Goal: Information Seeking & Learning: Learn about a topic

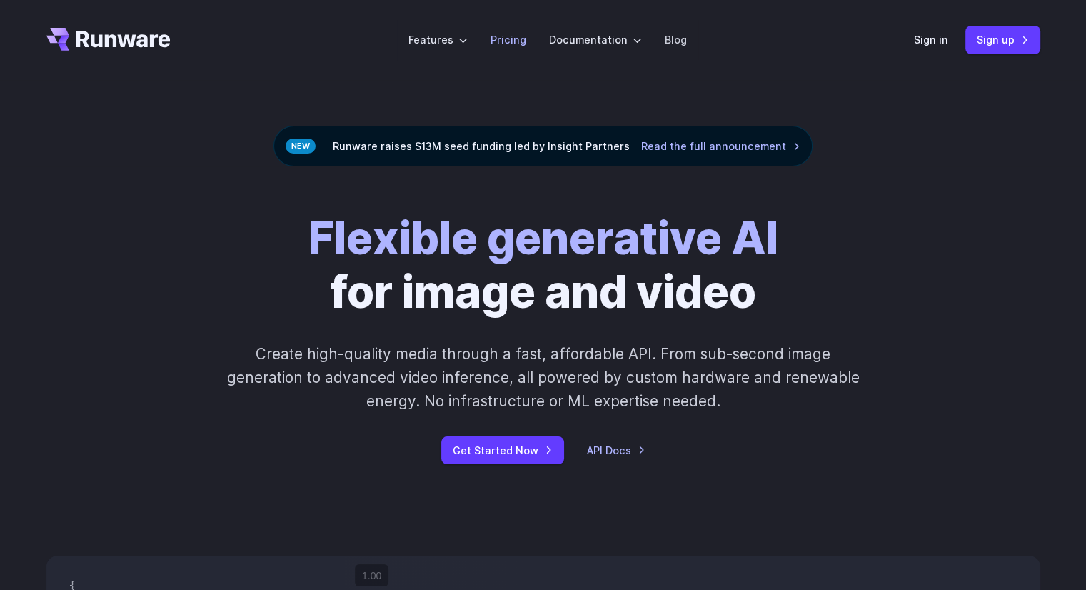
click at [491, 38] on li "Pricing" at bounding box center [508, 39] width 59 height 39
click at [504, 41] on link "Pricing" at bounding box center [508, 39] width 36 height 16
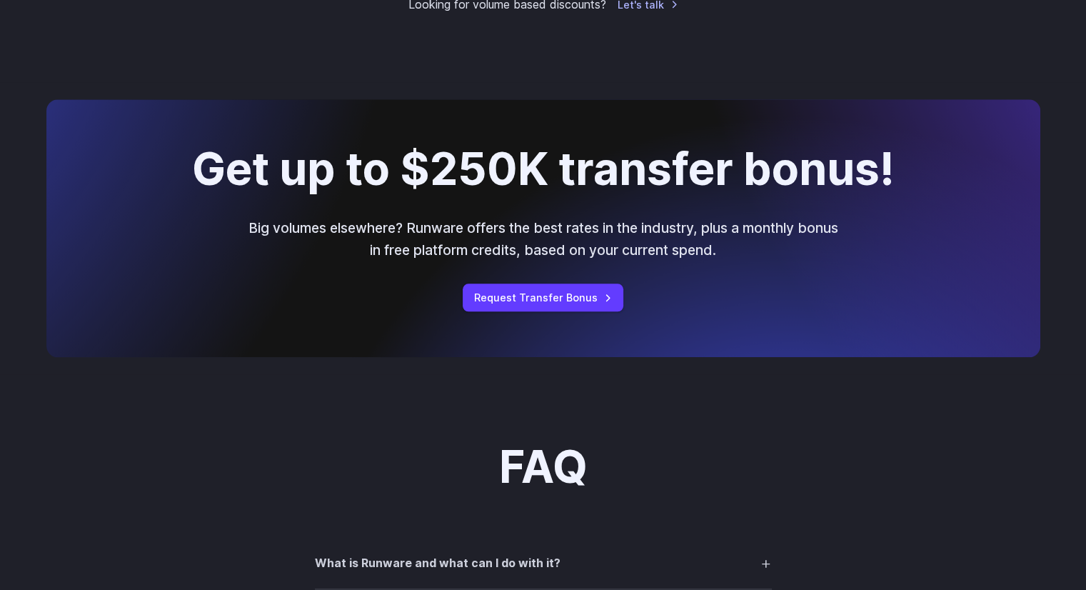
scroll to position [1542, 0]
click at [534, 301] on link "Request Transfer Bonus" at bounding box center [543, 297] width 161 height 28
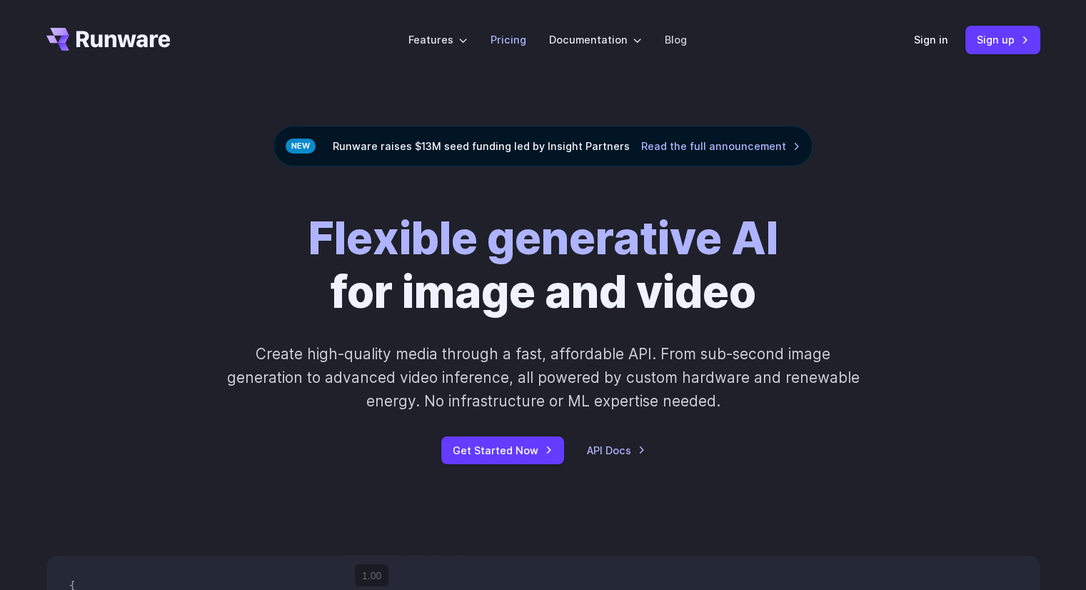
click at [508, 30] on li "Pricing" at bounding box center [508, 39] width 59 height 39
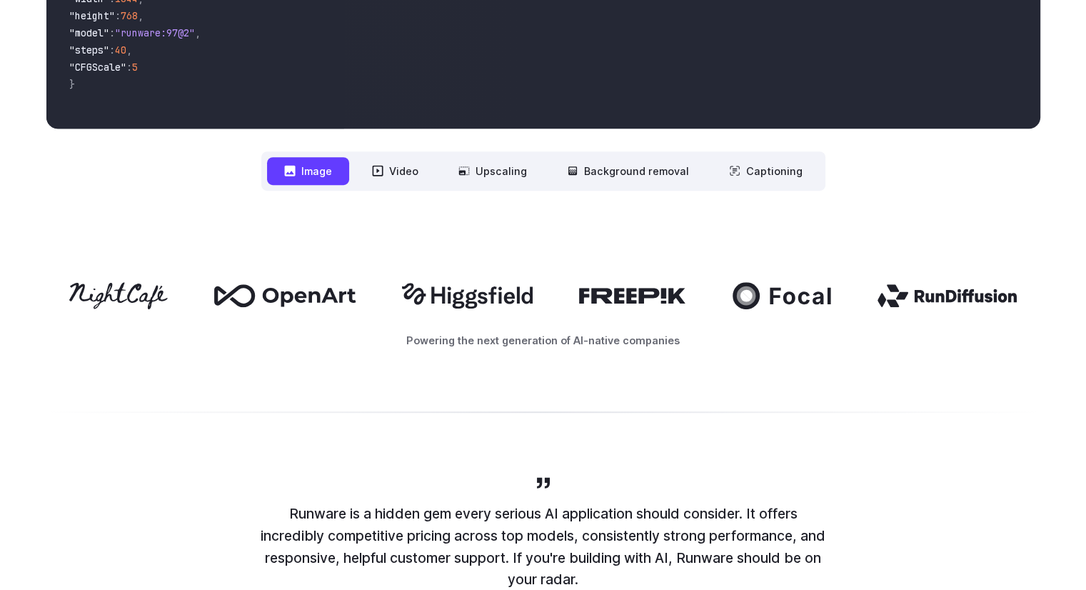
scroll to position [662, 0]
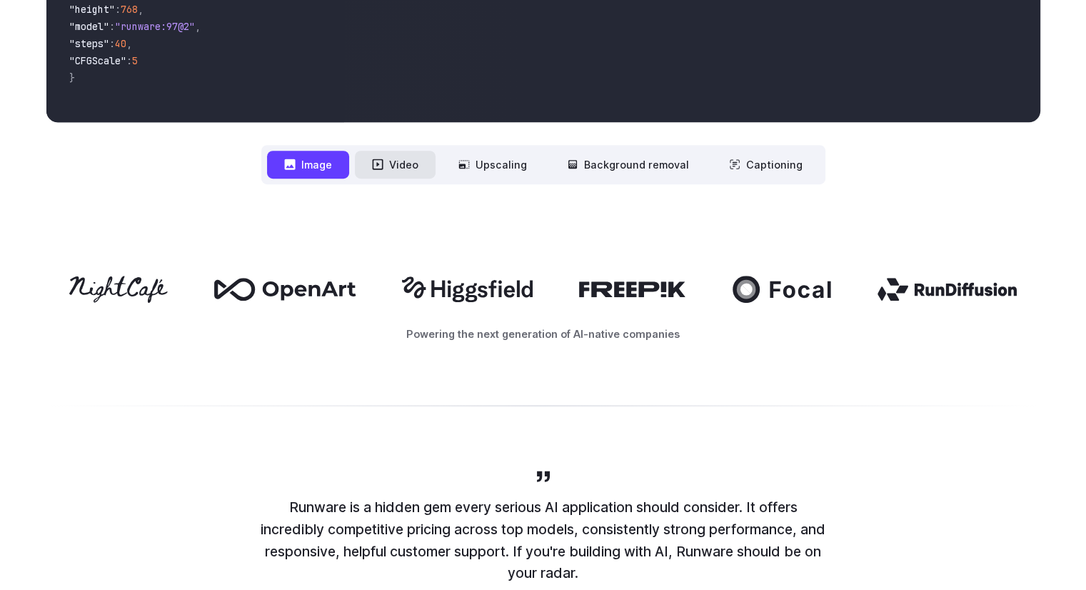
click at [397, 169] on button "Video" at bounding box center [395, 165] width 81 height 28
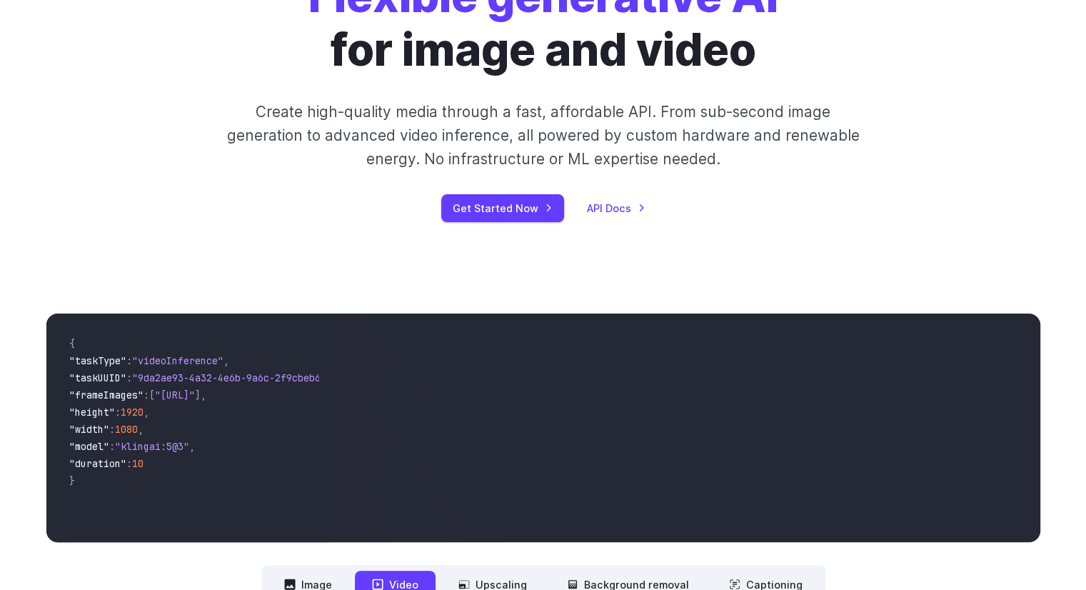
scroll to position [223, 0]
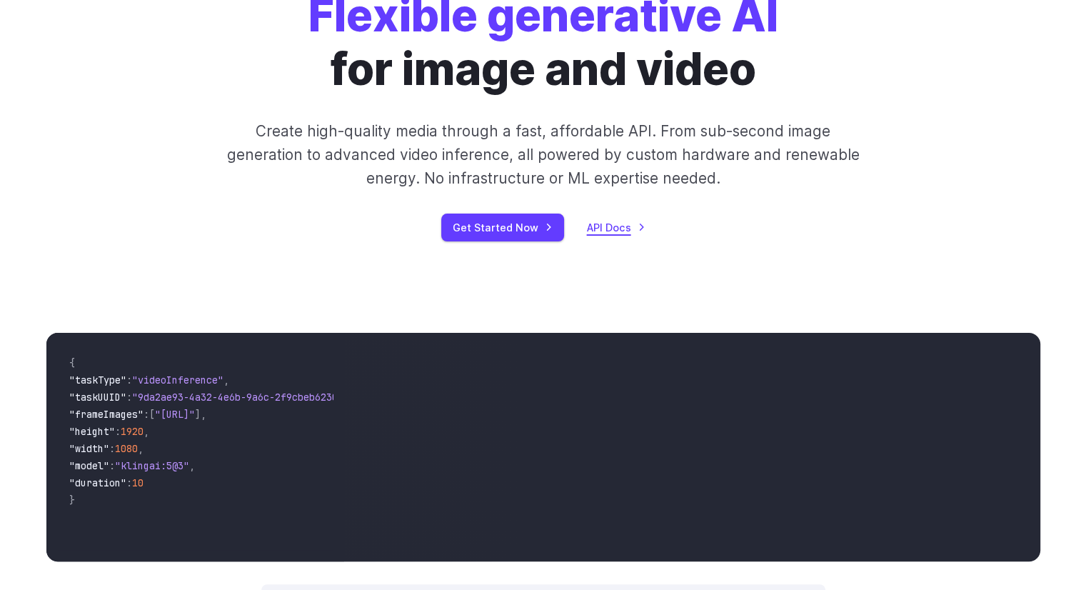
click at [632, 232] on link "API Docs" at bounding box center [616, 227] width 59 height 16
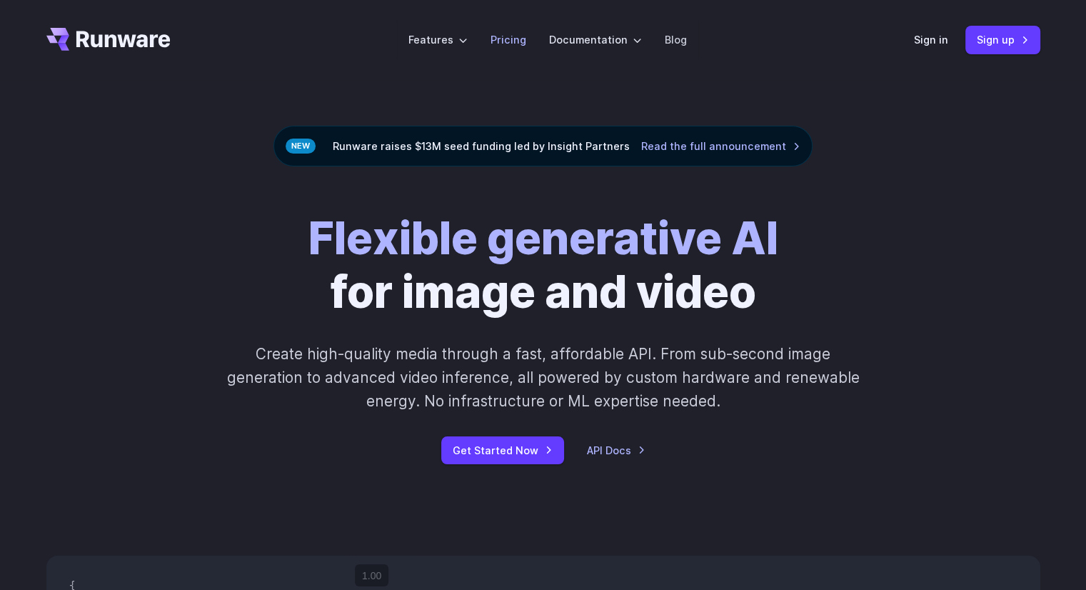
click at [509, 42] on link "Pricing" at bounding box center [508, 39] width 36 height 16
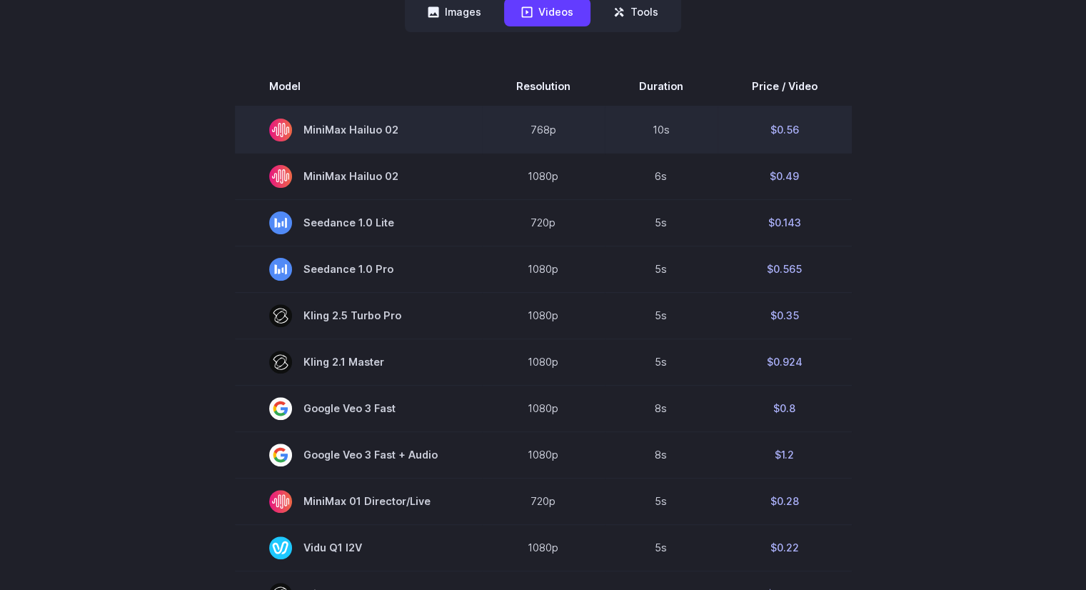
scroll to position [445, 0]
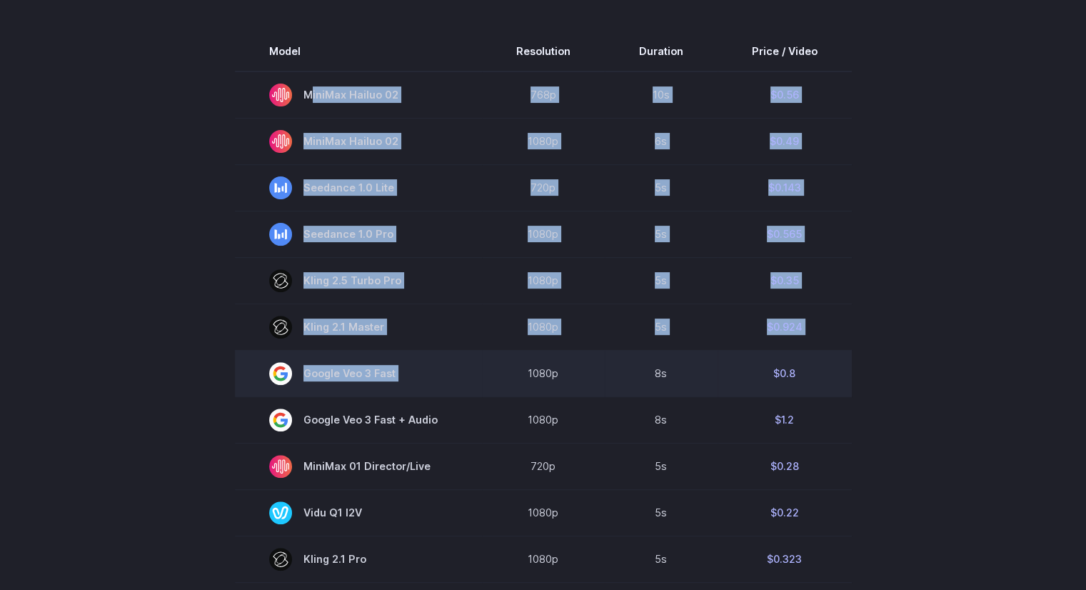
drag, startPoint x: 243, startPoint y: 73, endPoint x: 525, endPoint y: 356, distance: 400.3
click at [525, 356] on tbody "Model Resolution Duration Price / Video MiniMax Hailuo 02 768p 10s $0.56 MiniMa…" at bounding box center [543, 538] width 617 height 1014
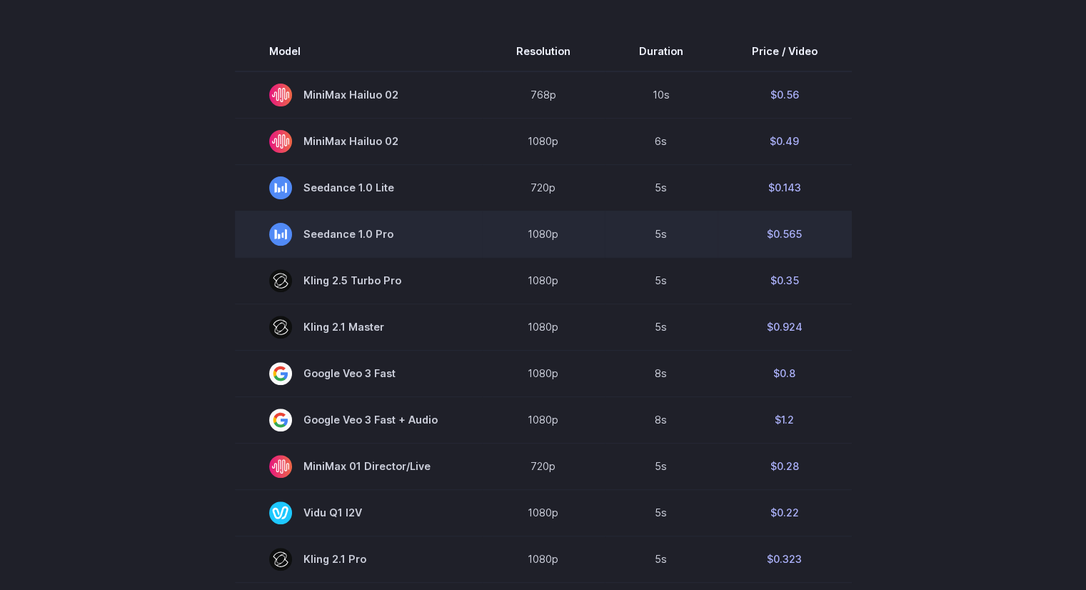
scroll to position [360, 0]
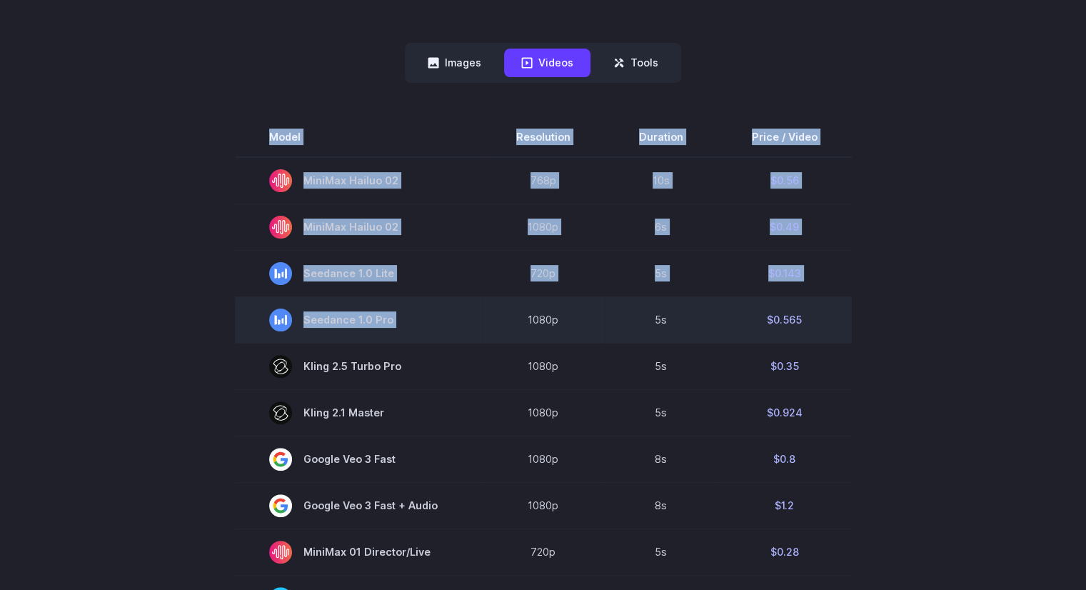
drag, startPoint x: 226, startPoint y: 28, endPoint x: 508, endPoint y: 307, distance: 396.7
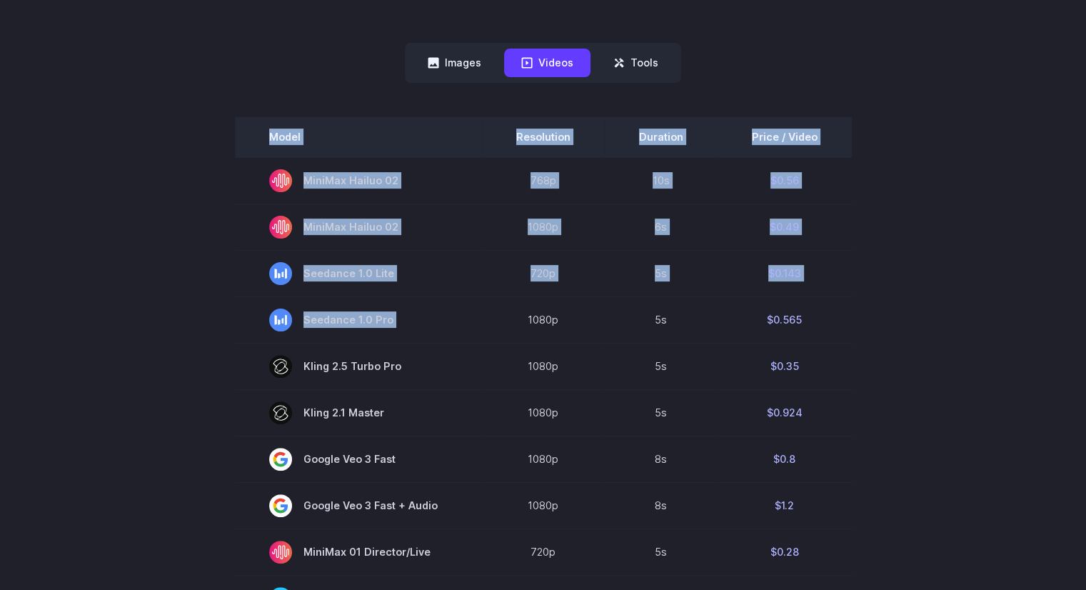
click at [251, 140] on th "Model" at bounding box center [358, 137] width 247 height 40
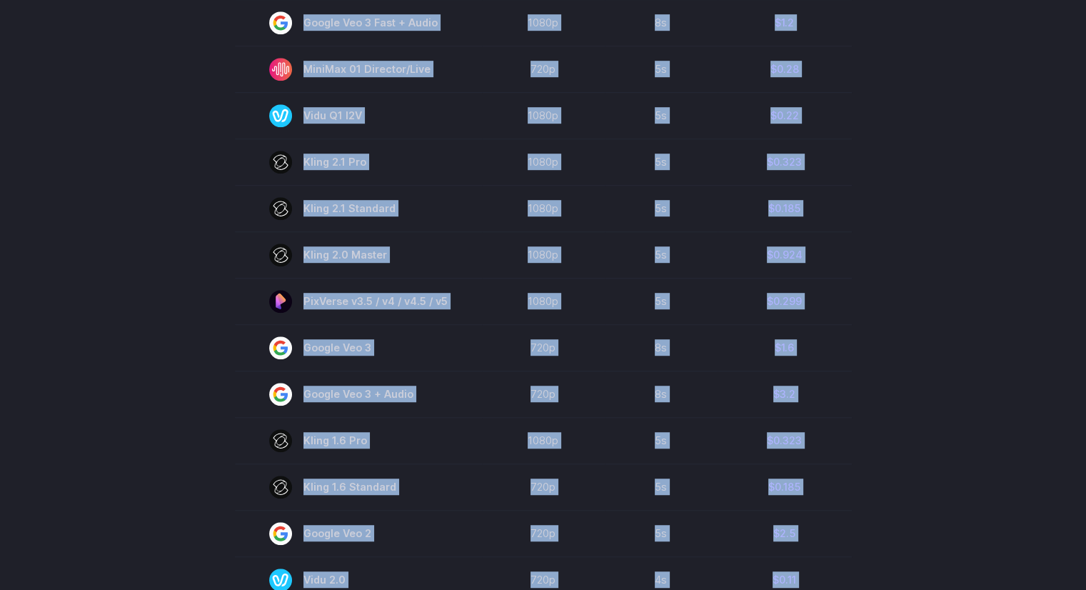
scroll to position [1213, 0]
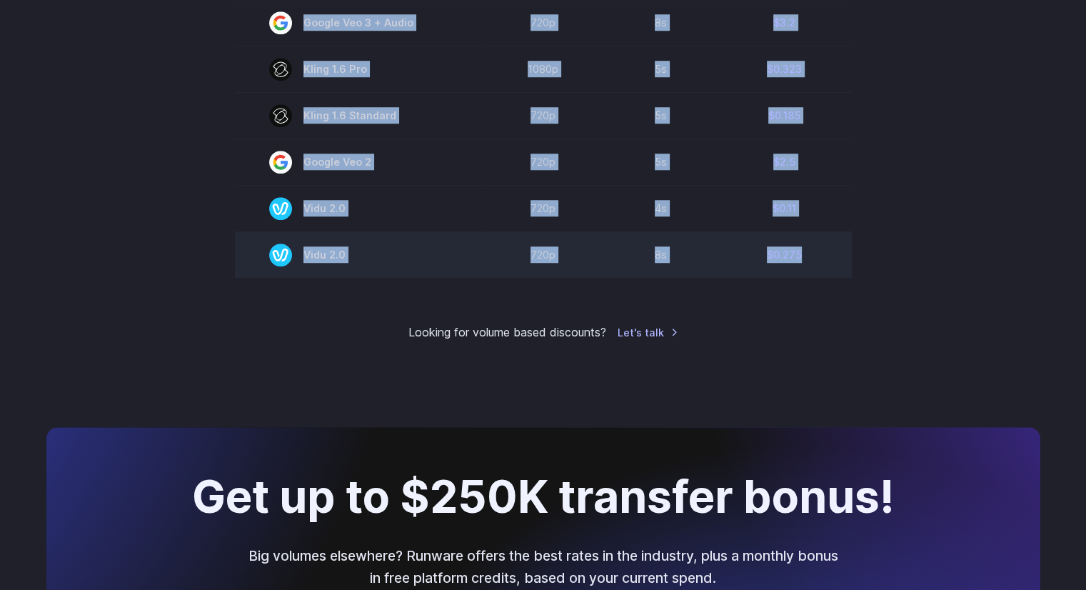
drag, startPoint x: 225, startPoint y: 138, endPoint x: 822, endPoint y: 274, distance: 612.8
copy div "Model Resolution Duration Price / Video MiniMax Hailuo 02 768p 10s $0.56 MiniMa…"
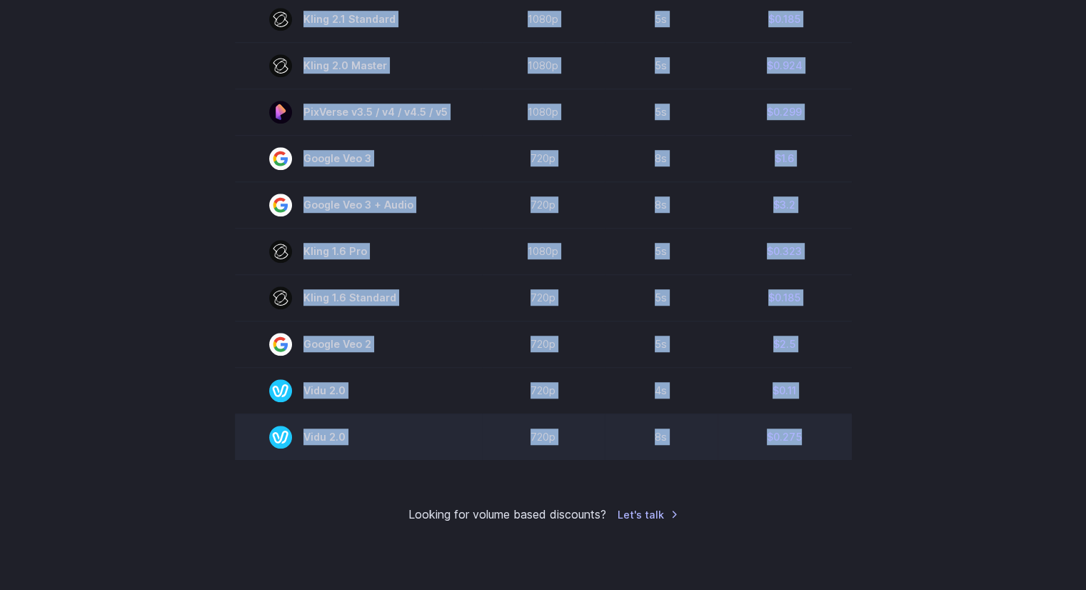
scroll to position [999, 0]
